Goal: Task Accomplishment & Management: Manage account settings

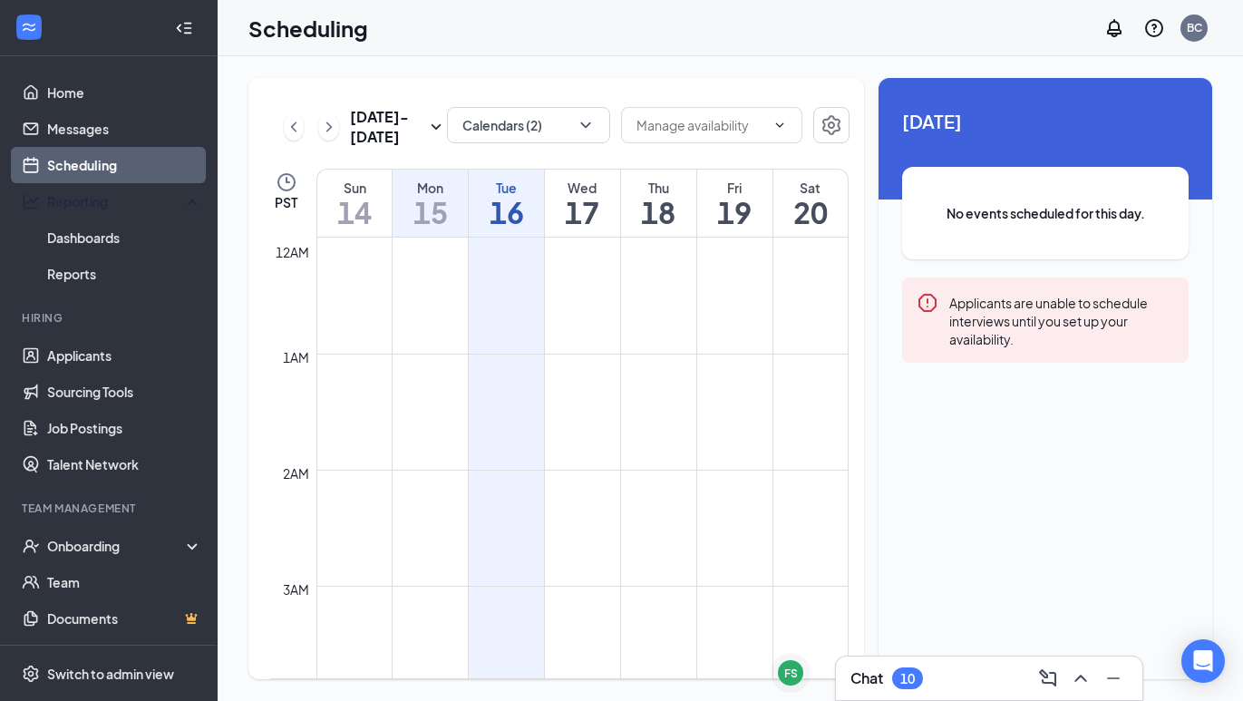
scroll to position [891, 0]
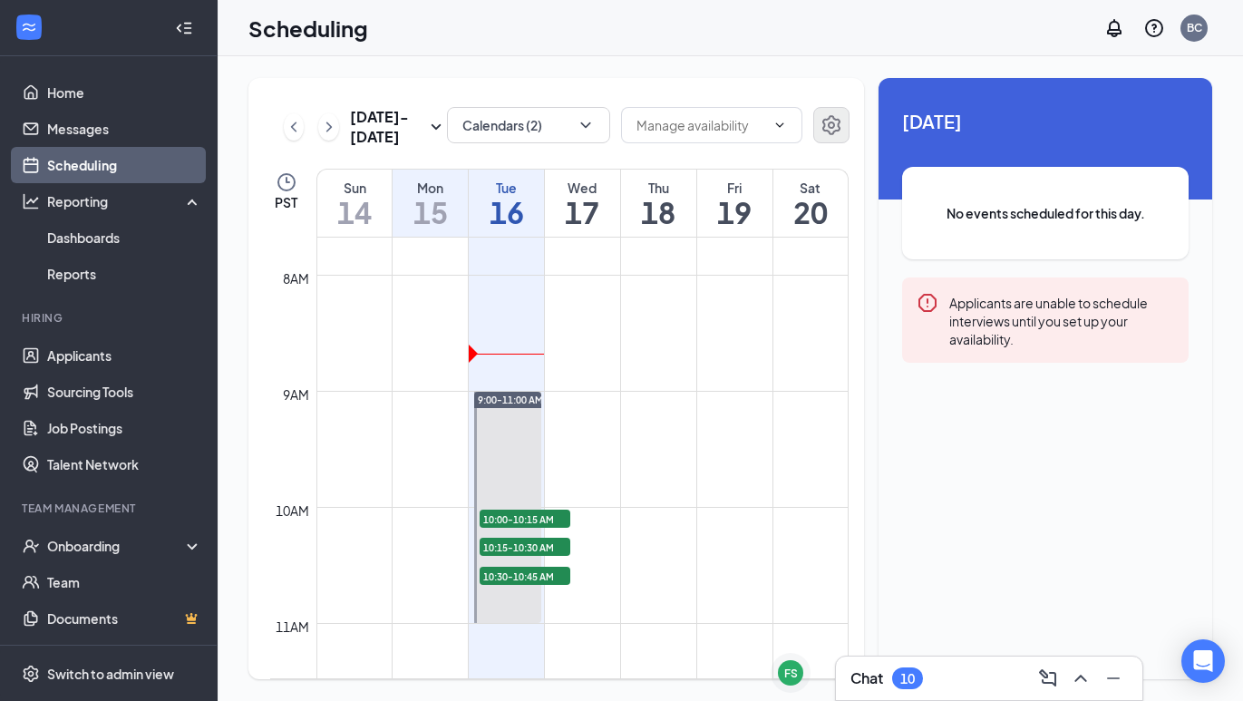
click at [834, 121] on icon "Settings" at bounding box center [831, 125] width 22 height 22
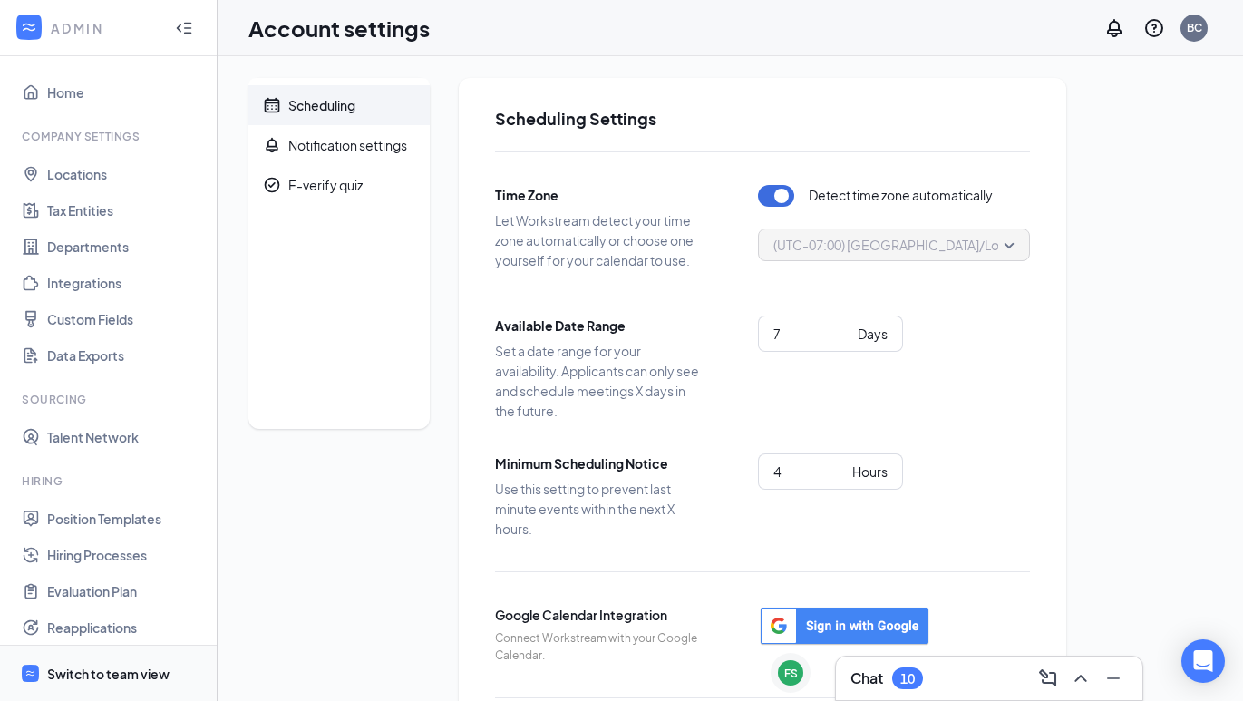
click at [116, 666] on div "Switch to team view" at bounding box center [108, 673] width 122 height 18
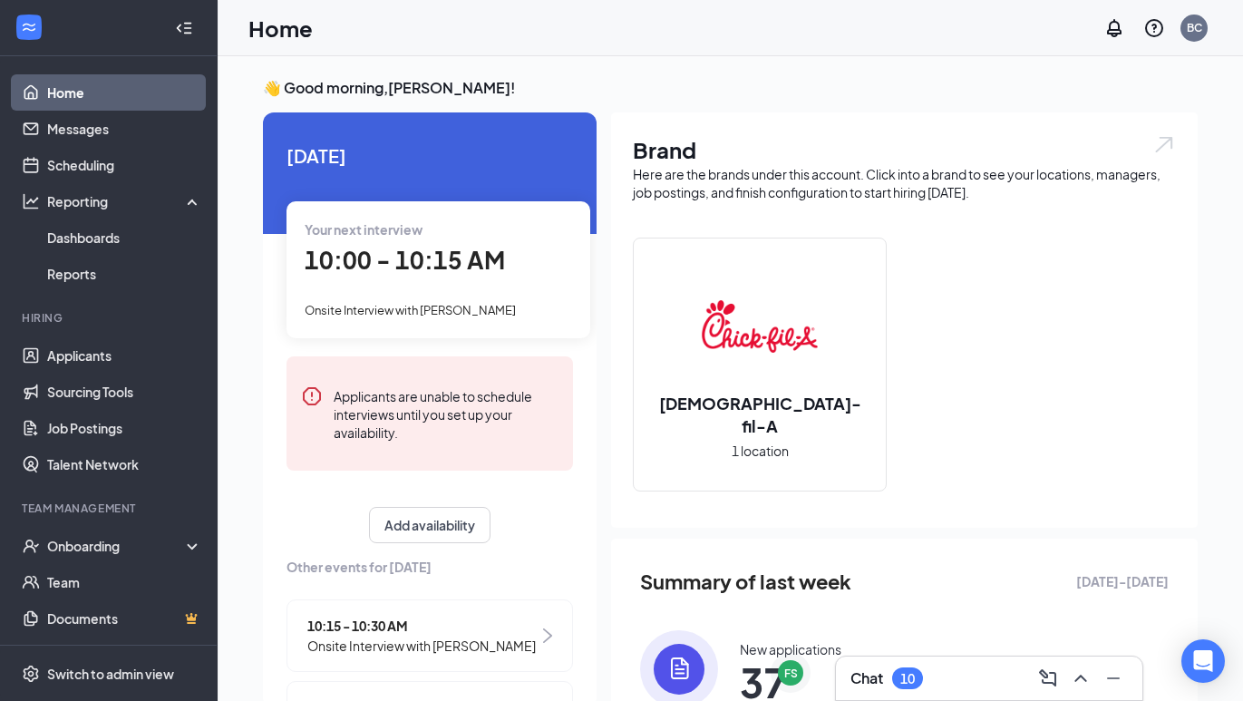
click at [380, 237] on span "Your next interview" at bounding box center [364, 229] width 118 height 16
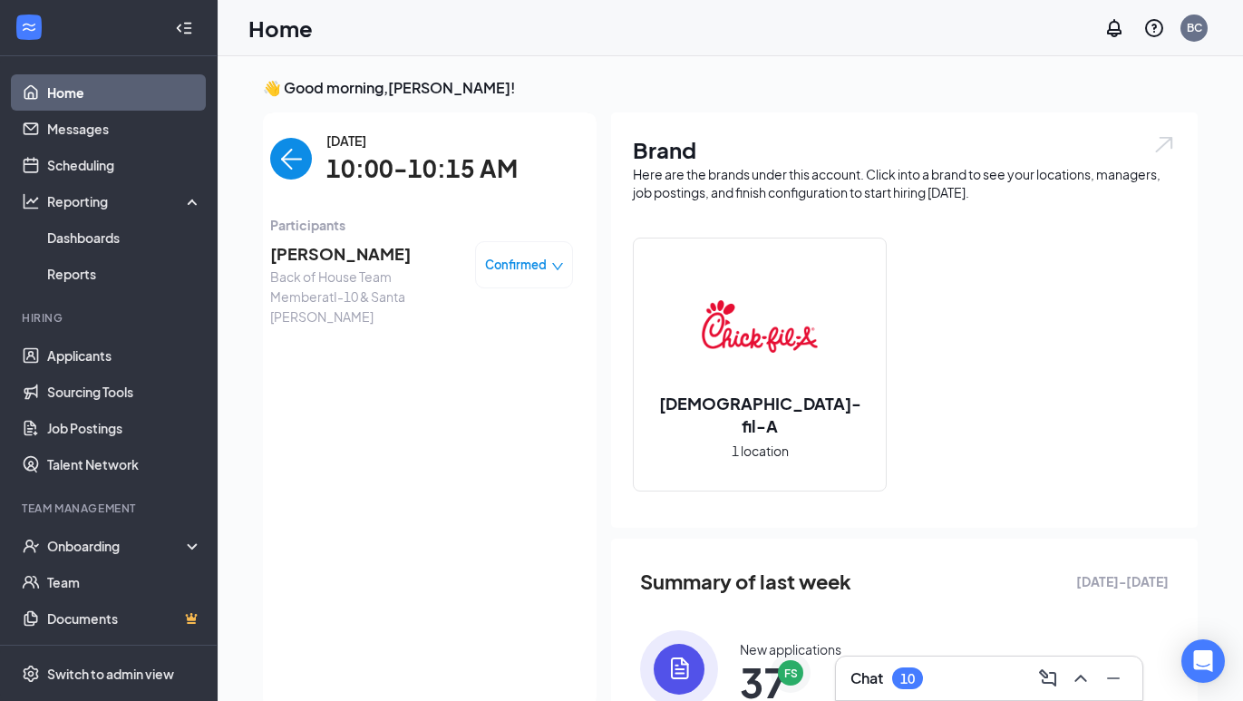
scroll to position [7, 0]
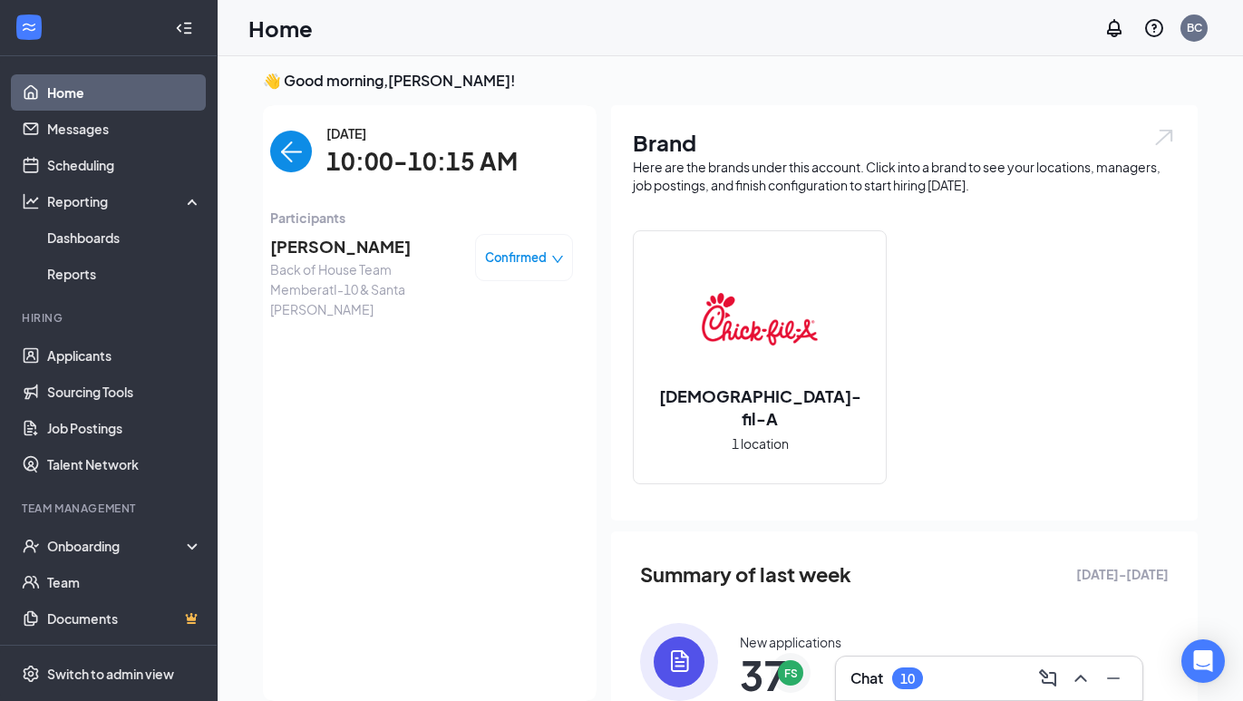
click at [296, 164] on img "back-button" at bounding box center [291, 152] width 42 height 42
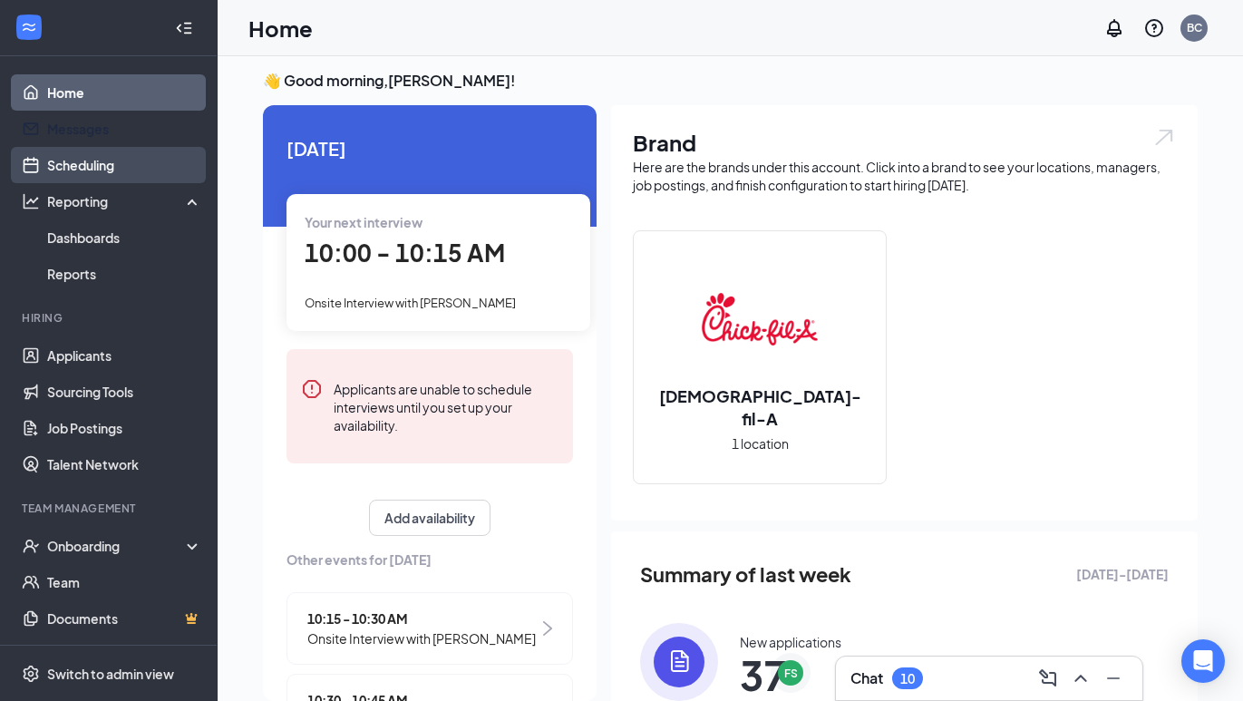
click at [149, 149] on link "Scheduling" at bounding box center [124, 165] width 155 height 36
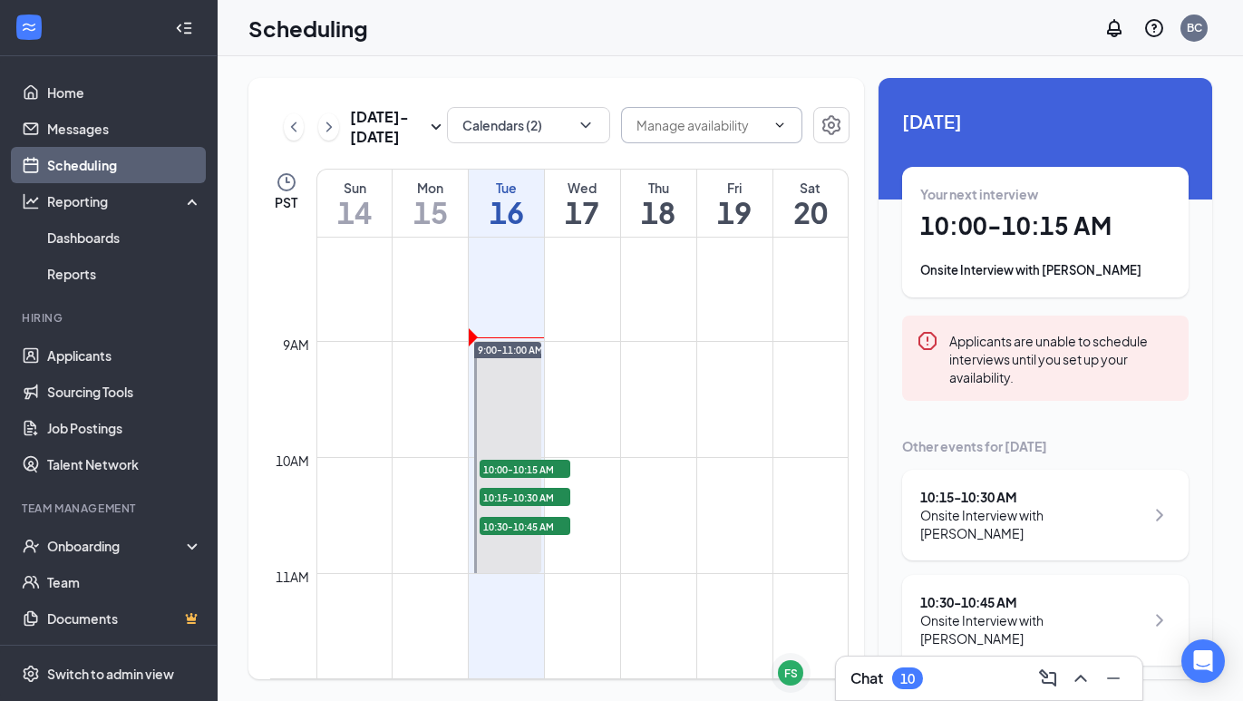
click at [691, 114] on span at bounding box center [711, 125] width 181 height 36
click at [786, 121] on icon "ChevronDown" at bounding box center [779, 125] width 15 height 15
click at [772, 131] on icon "ChevronDown" at bounding box center [779, 125] width 15 height 15
click at [866, 135] on div "[DATE] - [DATE] Calendars (2) PST Sun 14 Mon 15 Tue 16 Wed 17 Thu 18 Fri 19 Sat…" at bounding box center [729, 378] width 963 height 601
click at [678, 154] on div "[DATE] - [DATE] Calendars (2) PST Sun 14 Mon 15 Tue 16 Wed 17 Thu 18 Fri 19 Sat…" at bounding box center [555, 378] width 615 height 601
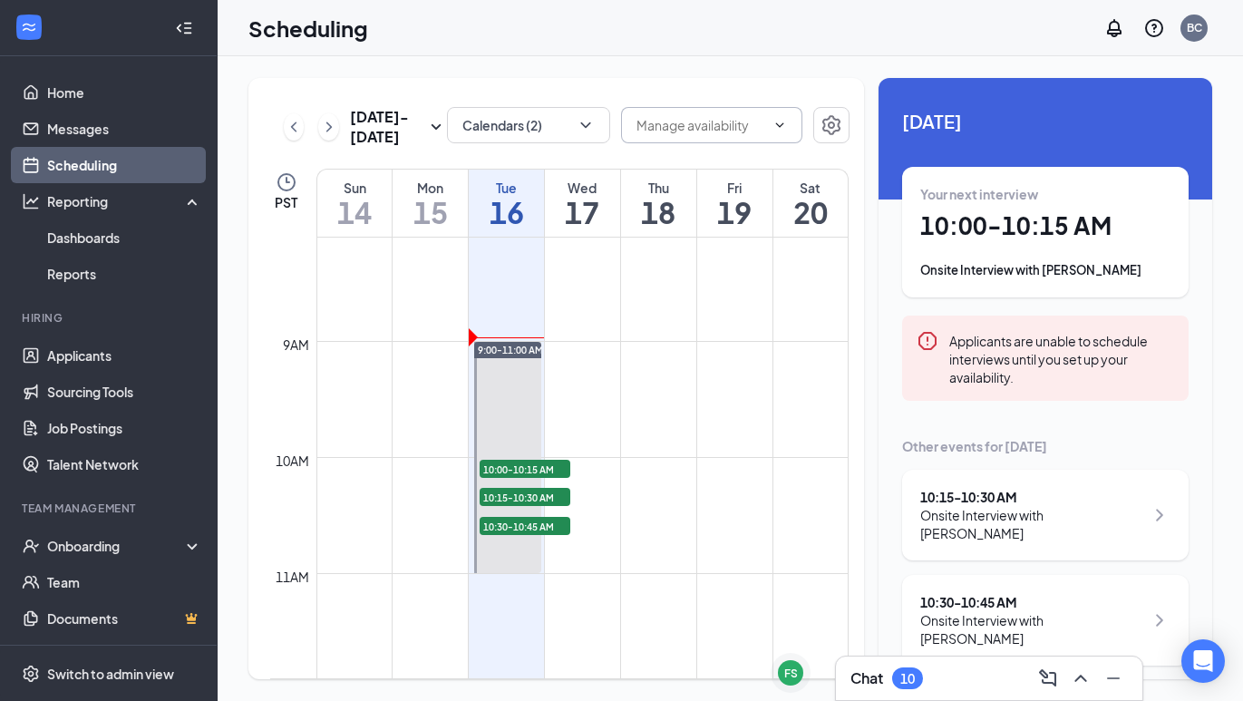
click at [675, 134] on input "text" at bounding box center [700, 125] width 129 height 20
click at [559, 123] on button "Calendars (2)" at bounding box center [528, 125] width 163 height 36
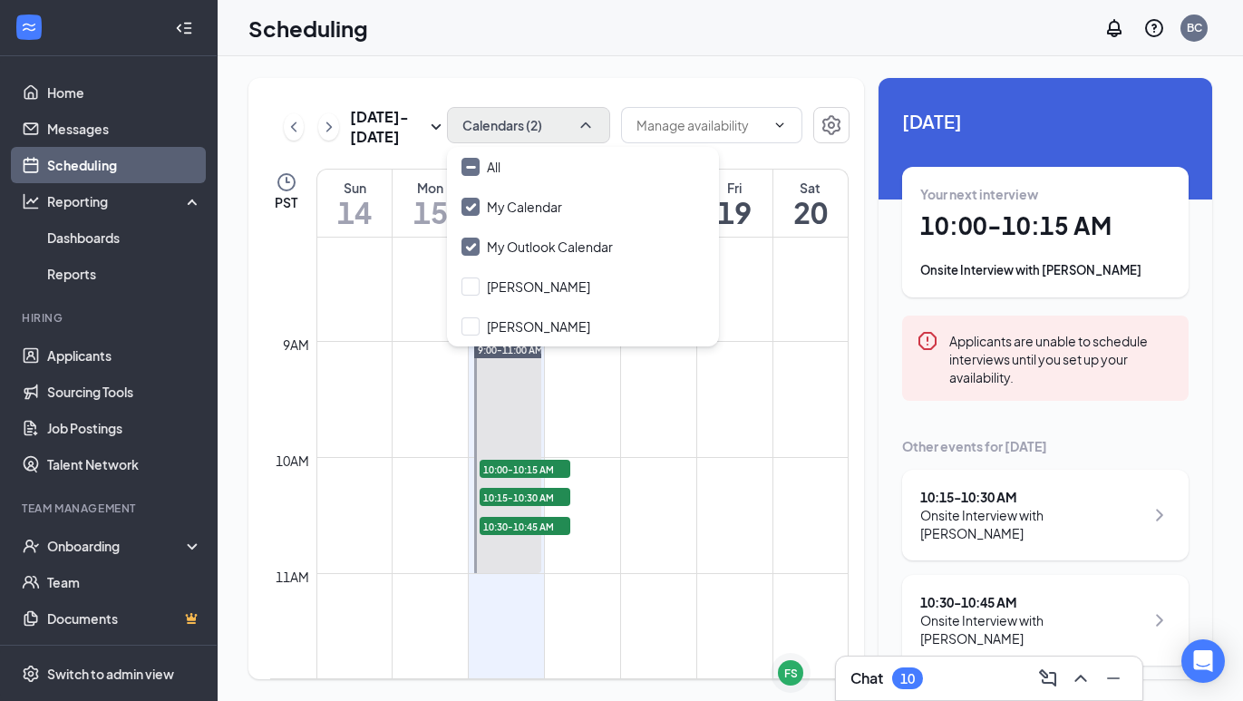
click at [560, 123] on button "Calendars (2)" at bounding box center [528, 125] width 163 height 36
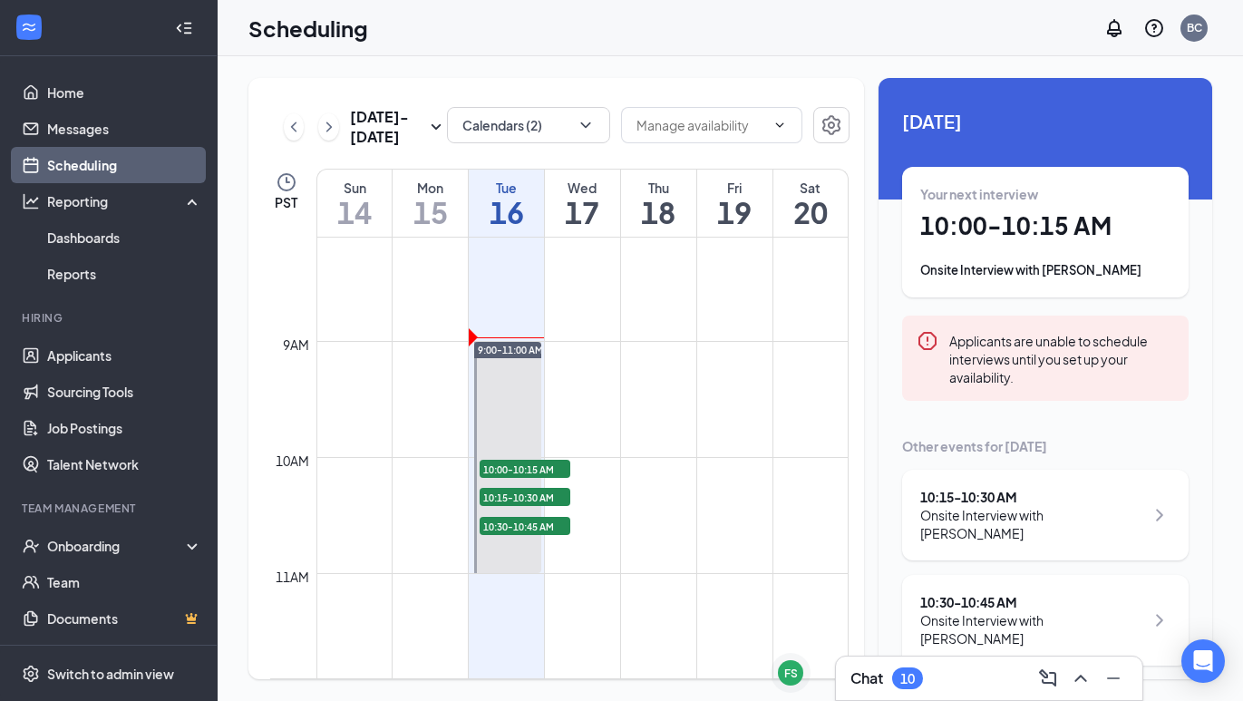
click at [675, 442] on td at bounding box center [582, 442] width 532 height 29
drag, startPoint x: 675, startPoint y: 442, endPoint x: 667, endPoint y: 361, distance: 82.0
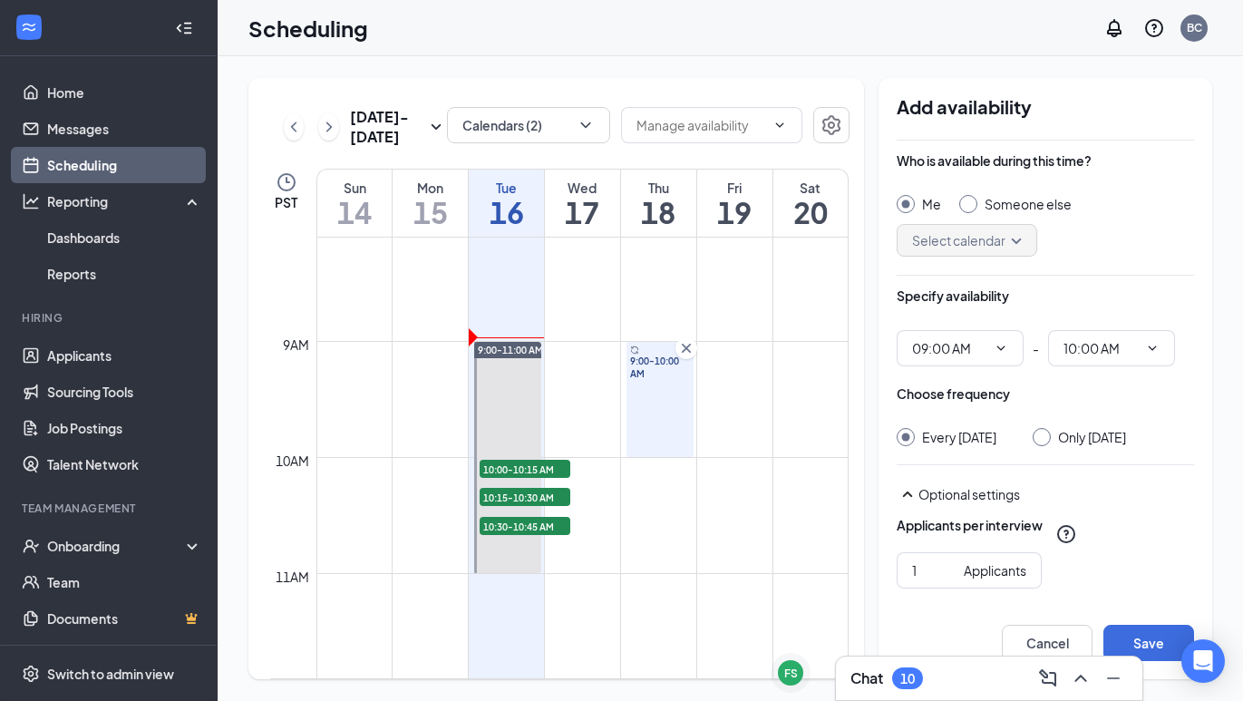
click at [683, 343] on icon "Cross" at bounding box center [686, 348] width 18 height 18
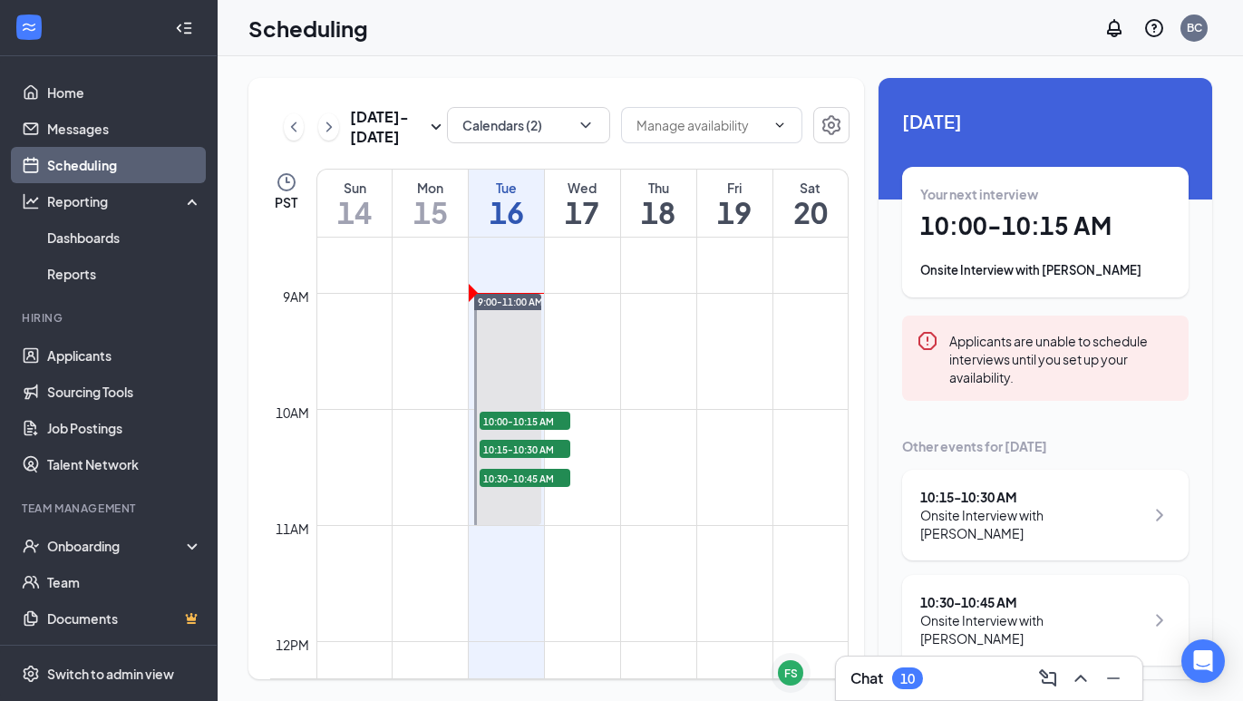
scroll to position [993, 0]
